Goal: Obtain resource: Download file/media

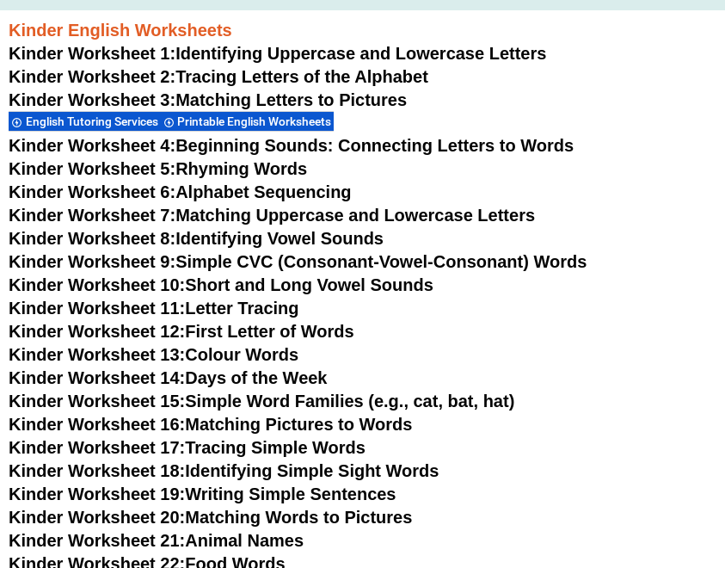
scroll to position [554, 0]
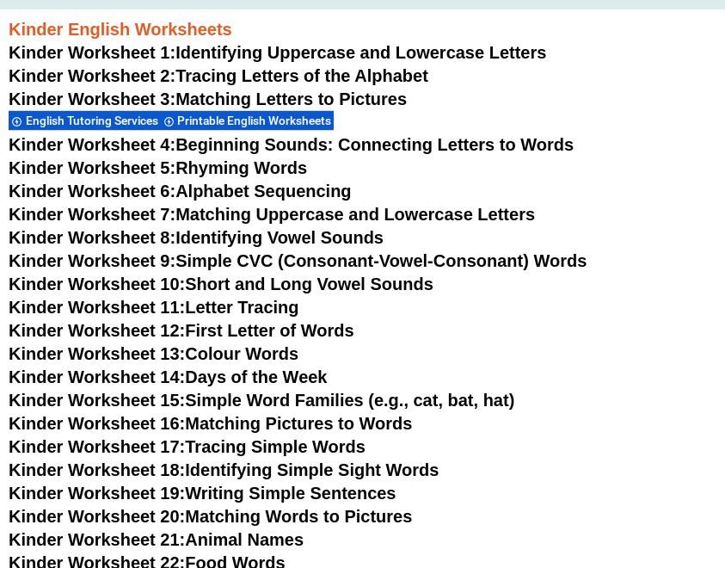
click at [304, 193] on link "Kinder Worksheet 6: Alphabet Sequencing" at bounding box center [180, 190] width 343 height 19
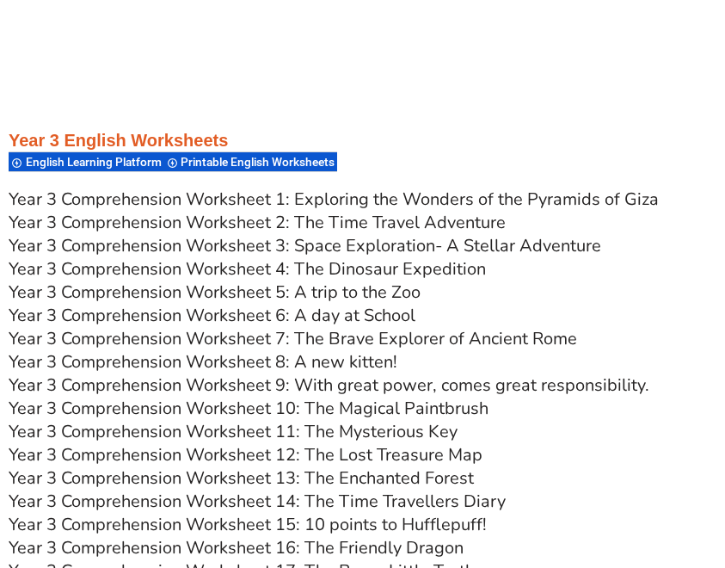
scroll to position [4449, 0]
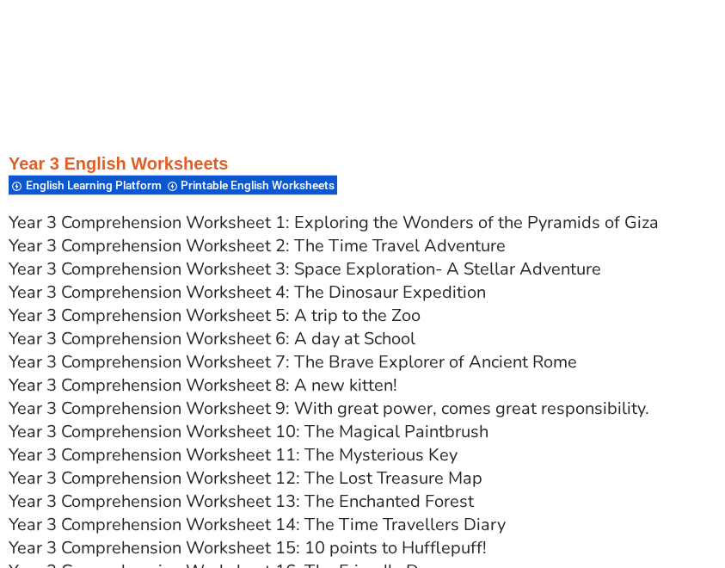
click at [495, 112] on div at bounding box center [363, 129] width 708 height 43
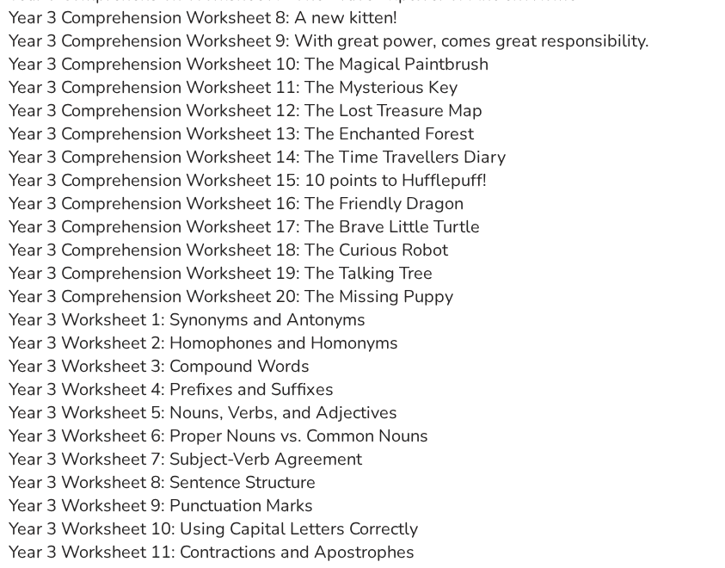
scroll to position [4828, 0]
